Goal: Task Accomplishment & Management: Use online tool/utility

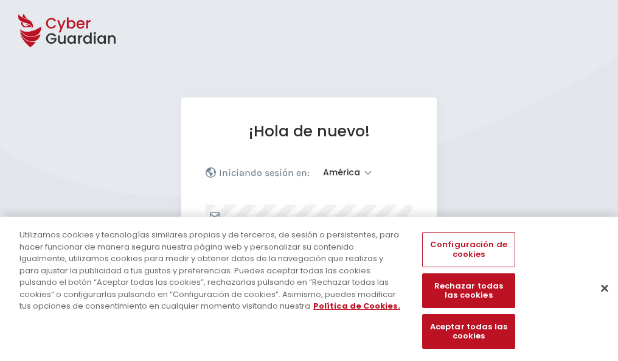
select select "América"
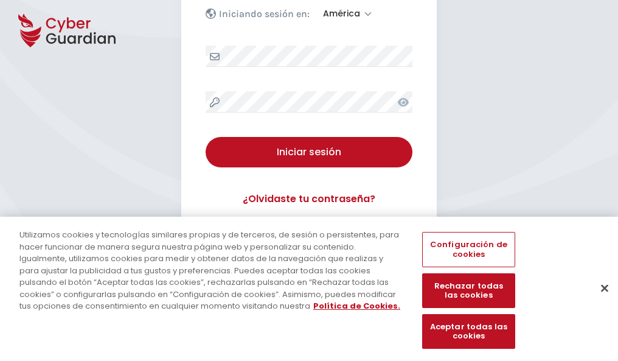
click at [599, 300] on button "Cerrar" at bounding box center [604, 287] width 27 height 27
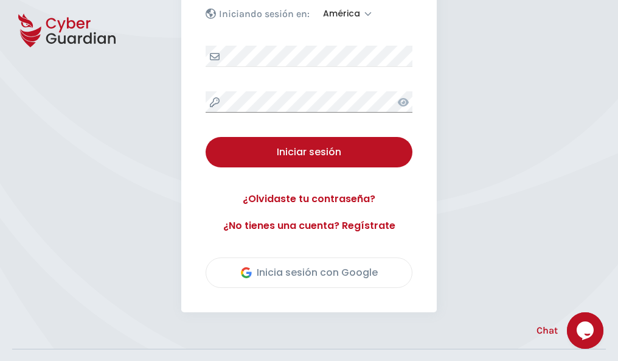
scroll to position [276, 0]
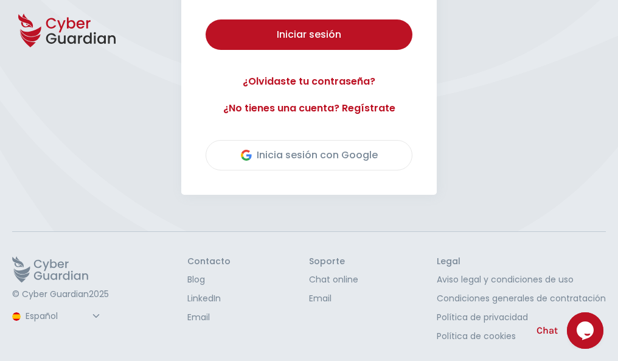
click at [206, 19] on button "Iniciar sesión" at bounding box center [309, 34] width 207 height 30
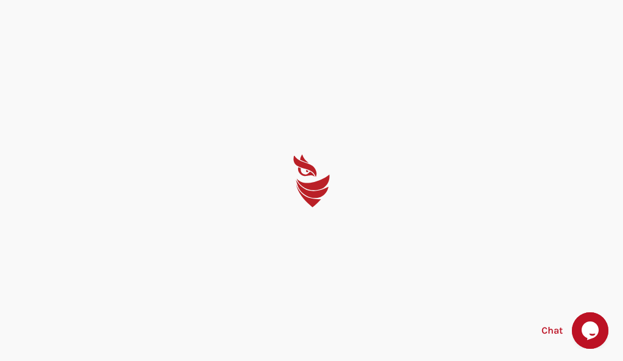
select select "English"
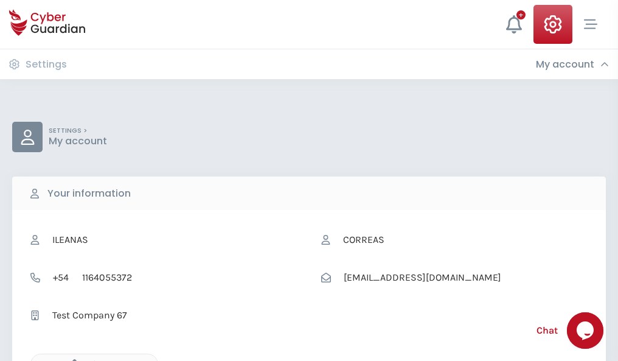
click at [71, 360] on icon "button" at bounding box center [71, 364] width 10 height 10
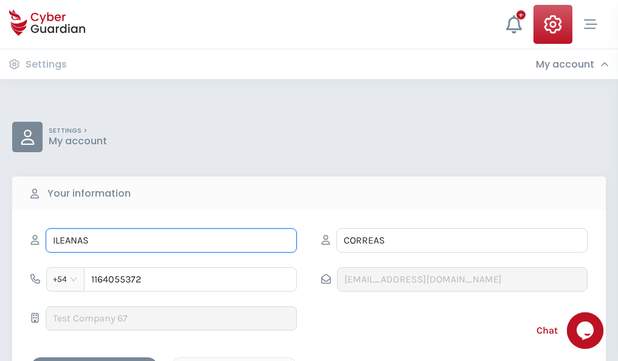
click at [171, 240] on input "ILEANAS" at bounding box center [171, 240] width 251 height 24
type input "I"
type input "Úrsula"
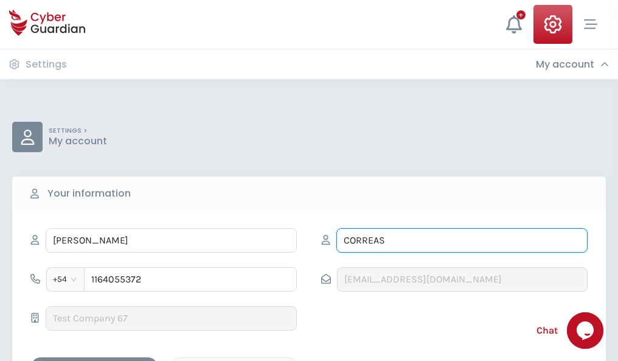
click at [462, 240] on input "CORREAS" at bounding box center [461, 240] width 251 height 24
type input "C"
type input "Lorenzo"
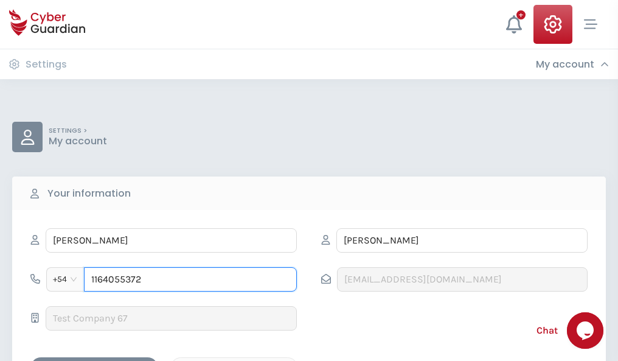
click at [190, 279] on input "1164055372" at bounding box center [190, 279] width 213 height 24
type input "1"
type input "4844713405"
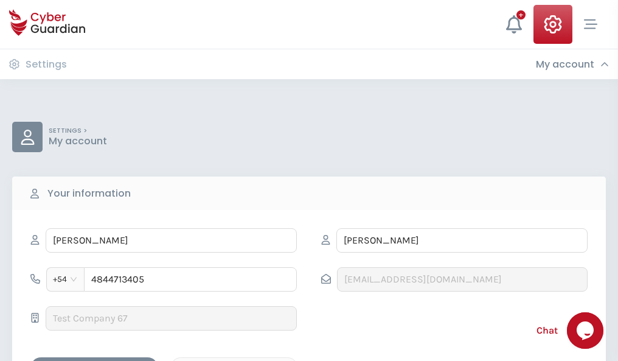
click at [234, 360] on div "Cancel" at bounding box center [234, 367] width 108 height 15
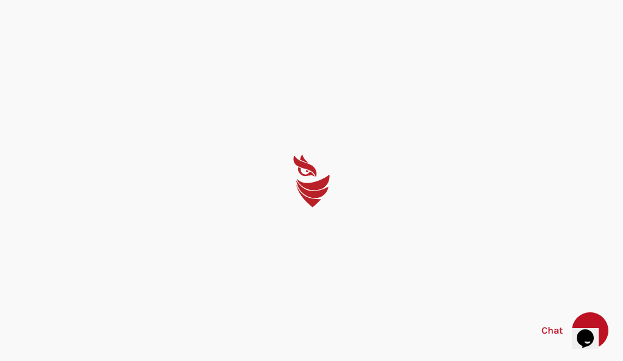
select select "English"
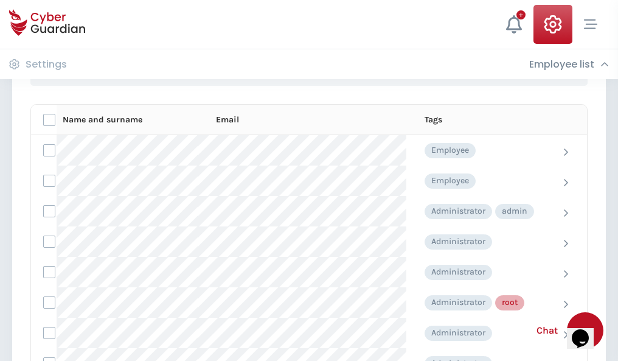
scroll to position [612, 0]
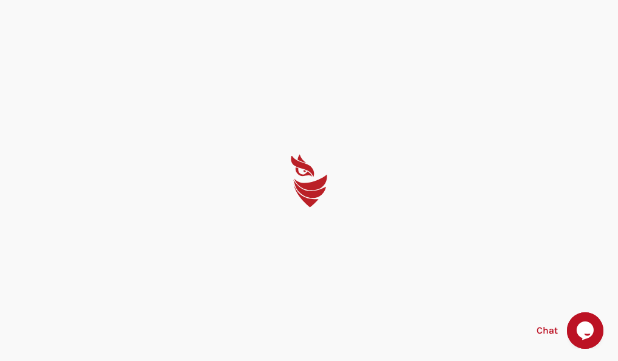
select select "English"
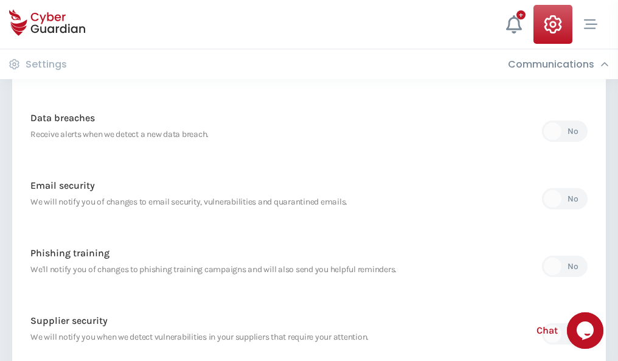
scroll to position [641, 0]
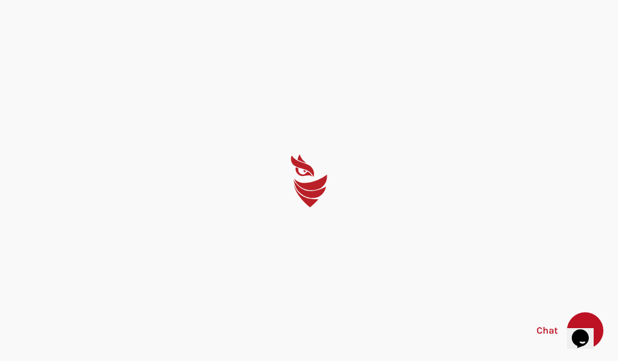
select select "English"
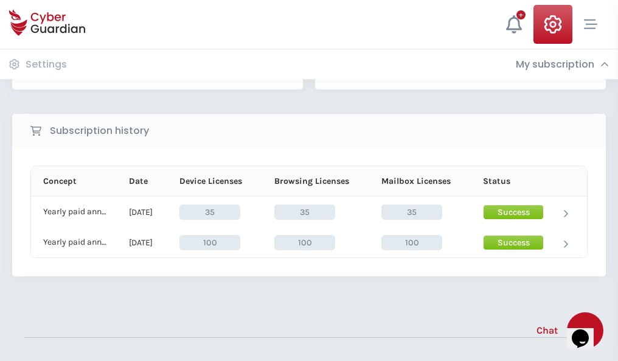
scroll to position [339, 0]
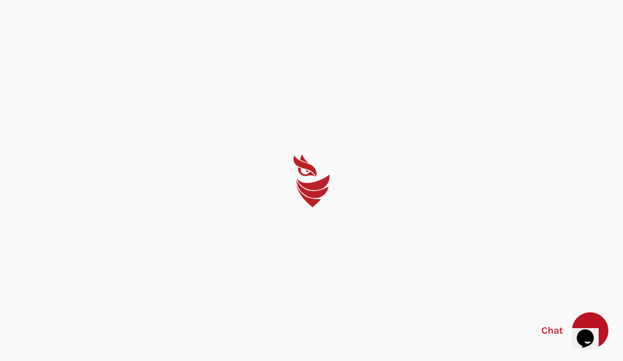
select select "English"
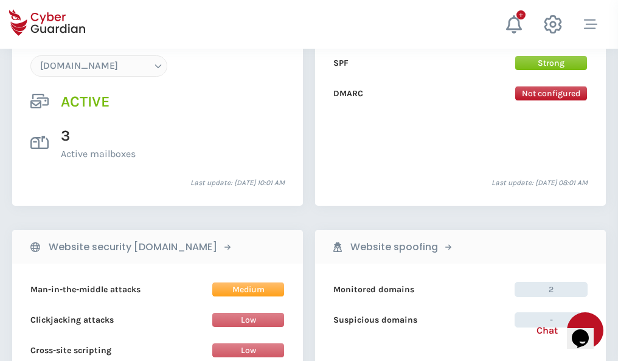
scroll to position [1296, 0]
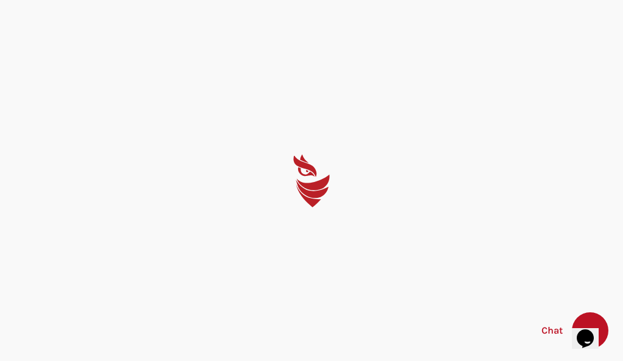
select select "English"
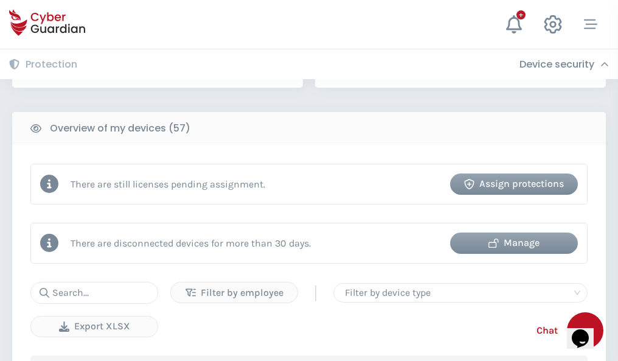
scroll to position [1179, 0]
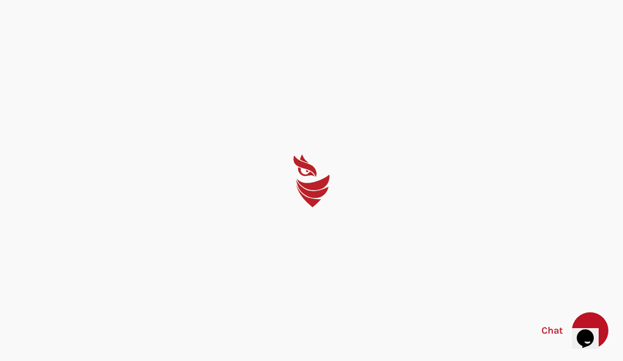
select select "English"
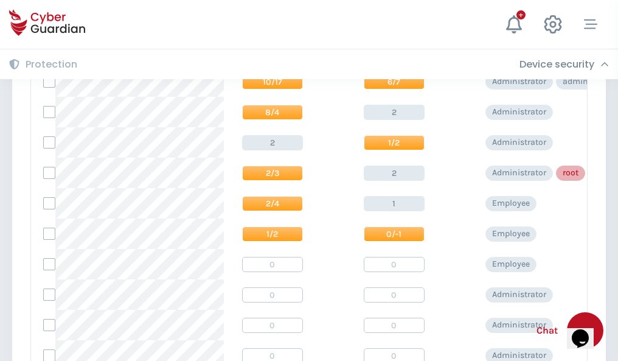
scroll to position [613, 0]
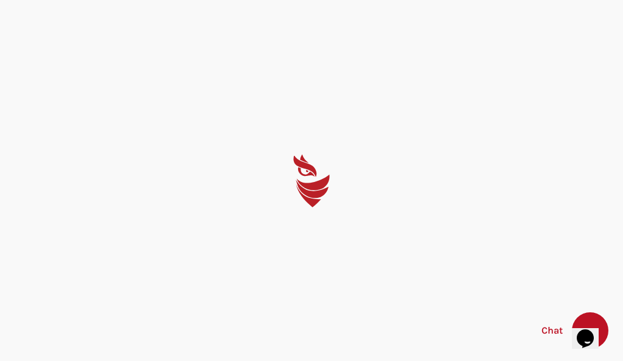
select select "English"
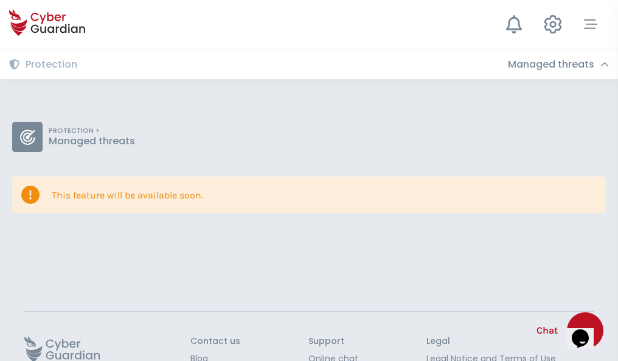
scroll to position [79, 0]
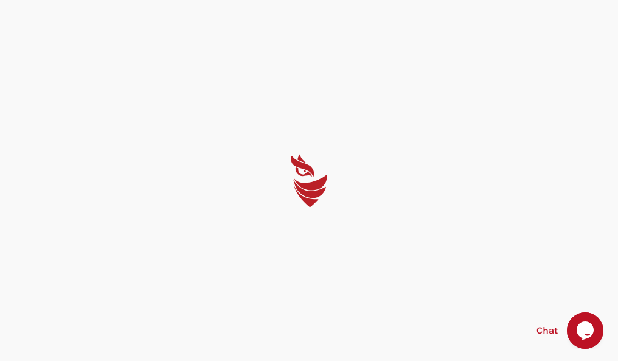
select select "English"
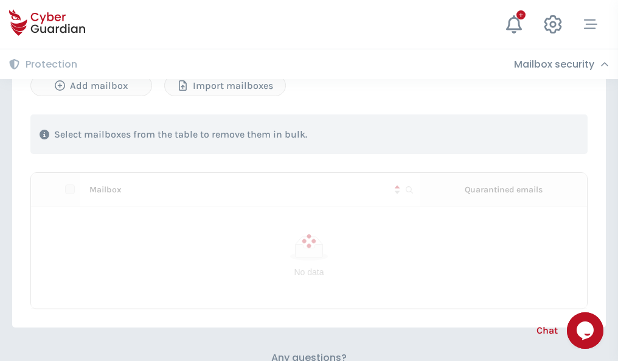
scroll to position [521, 0]
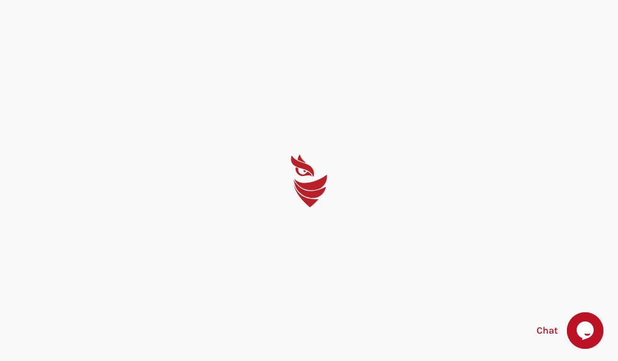
select select "English"
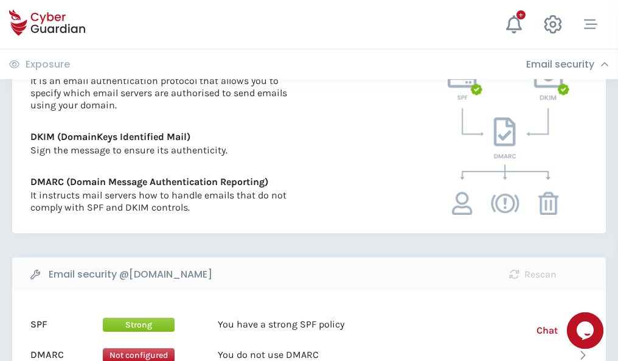
scroll to position [656, 0]
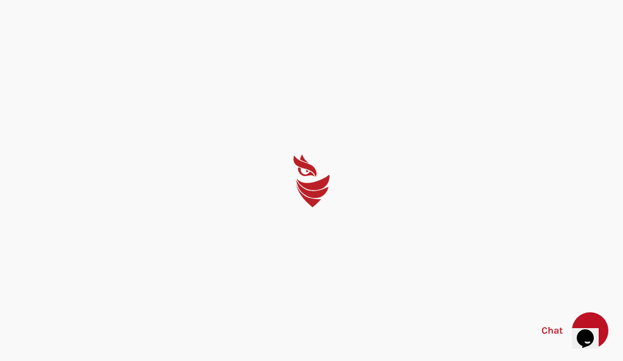
select select "English"
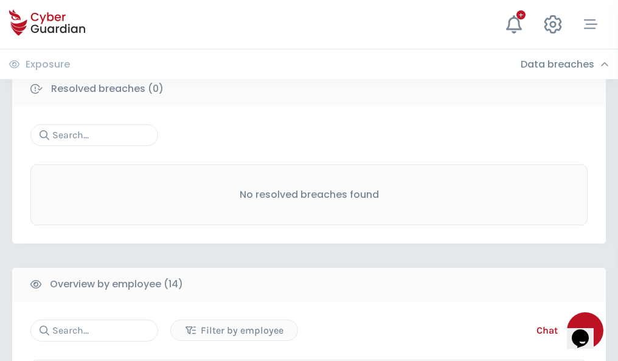
scroll to position [1099, 0]
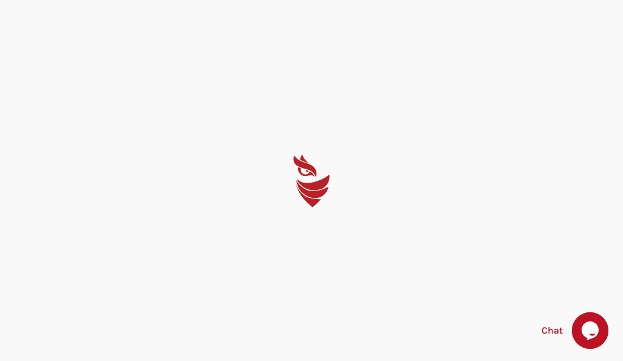
select select "English"
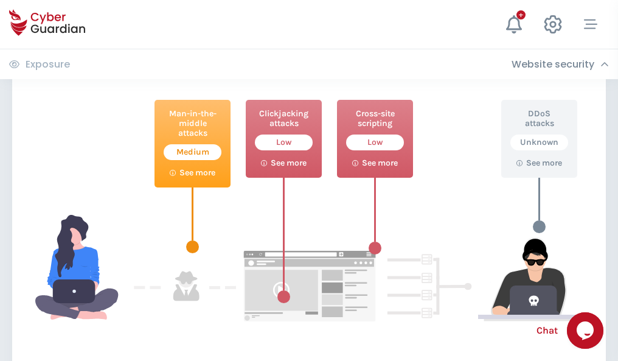
scroll to position [662, 0]
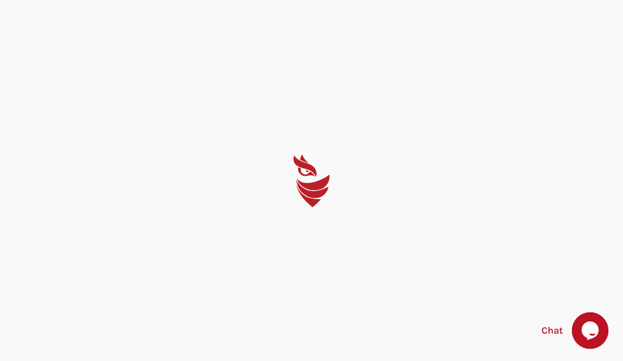
select select "English"
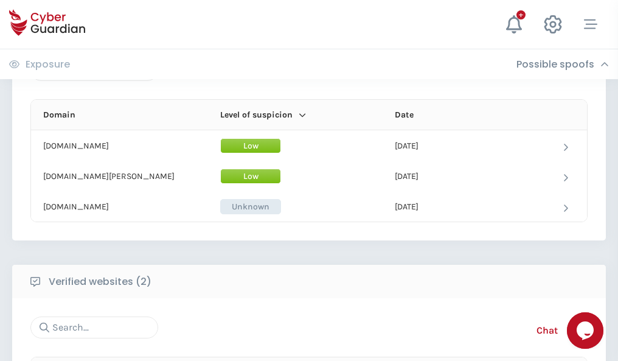
scroll to position [730, 0]
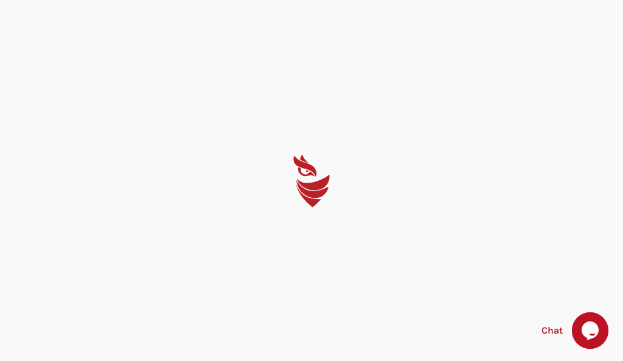
select select "English"
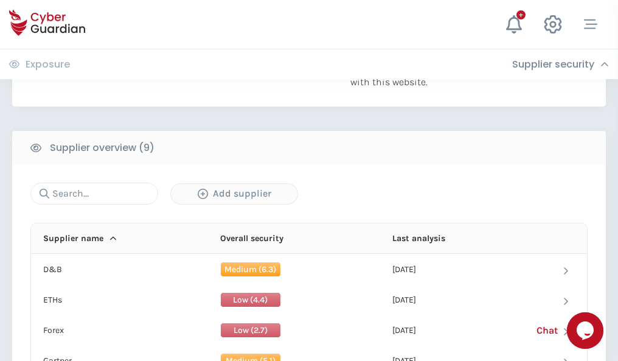
scroll to position [849, 0]
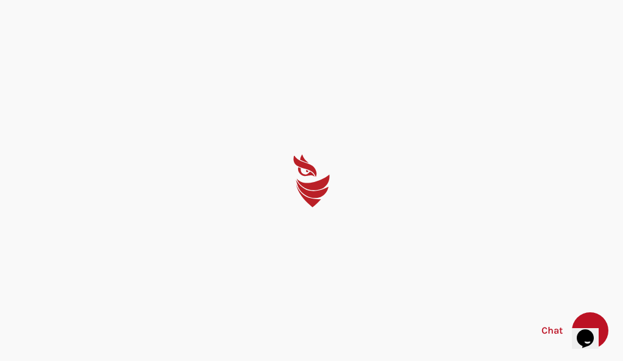
select select "English"
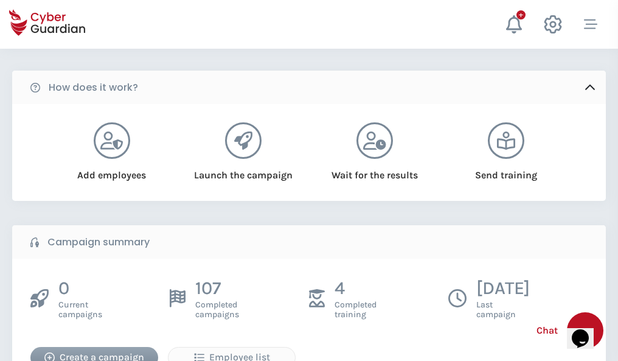
click at [94, 353] on div "Create a campaign" at bounding box center [94, 357] width 109 height 15
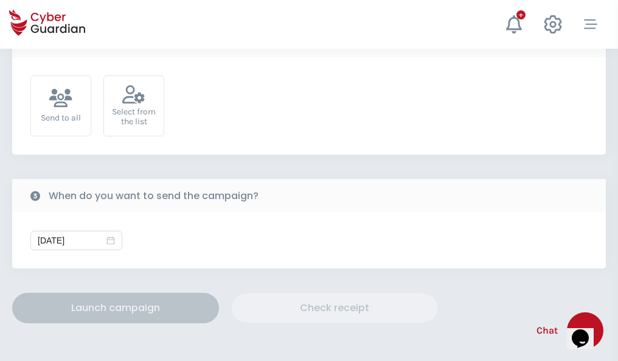
scroll to position [445, 0]
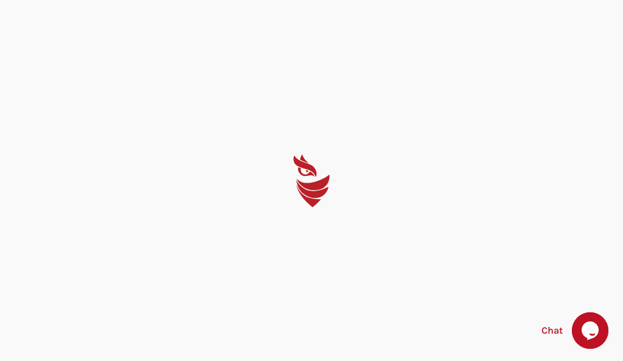
select select "English"
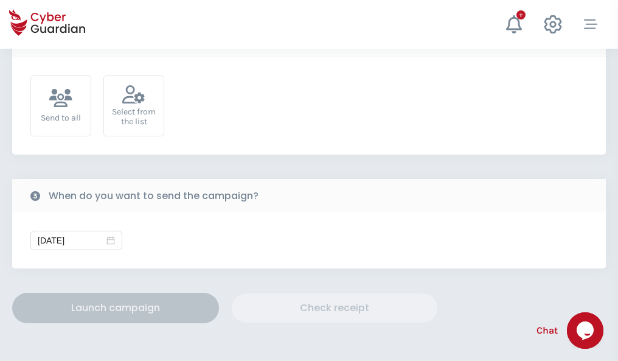
scroll to position [445, 0]
